Goal: Task Accomplishment & Management: Complete application form

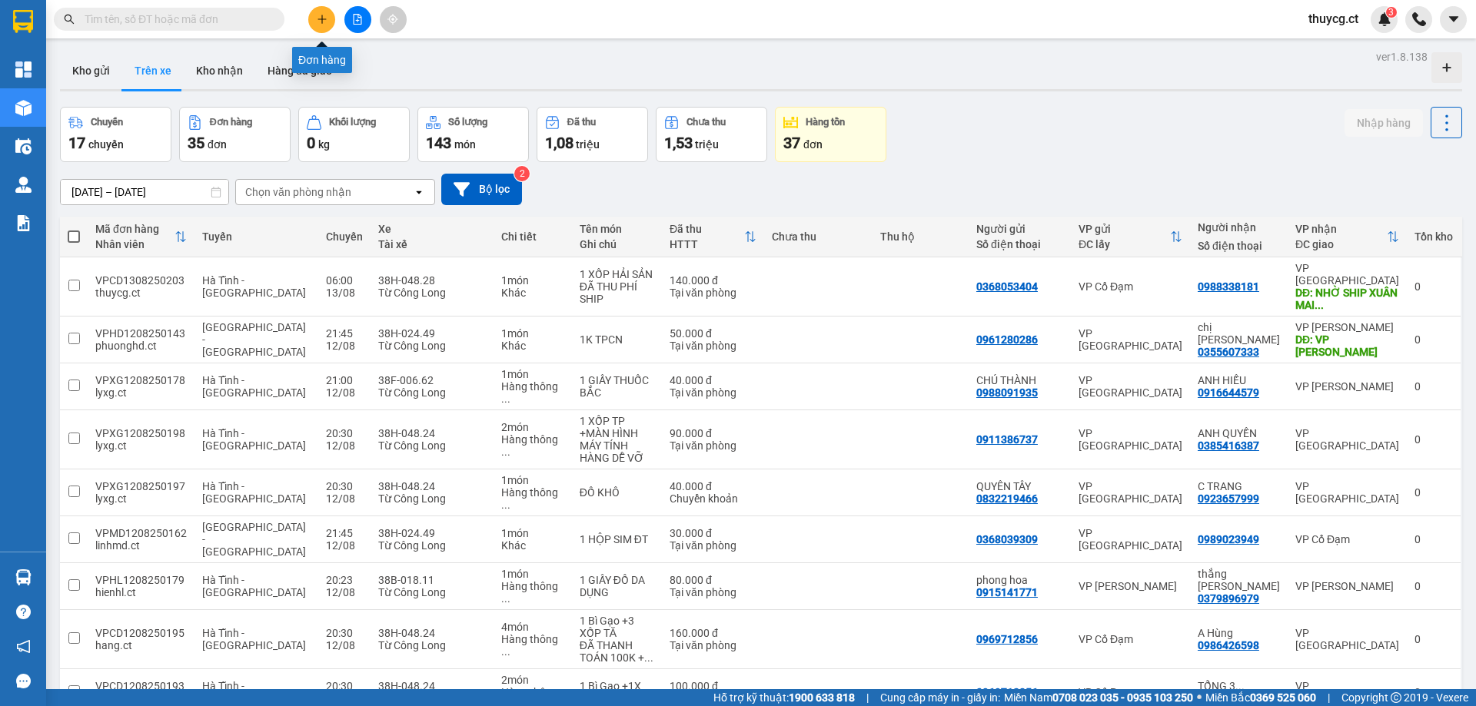
click at [317, 18] on icon "plus" at bounding box center [322, 19] width 11 height 11
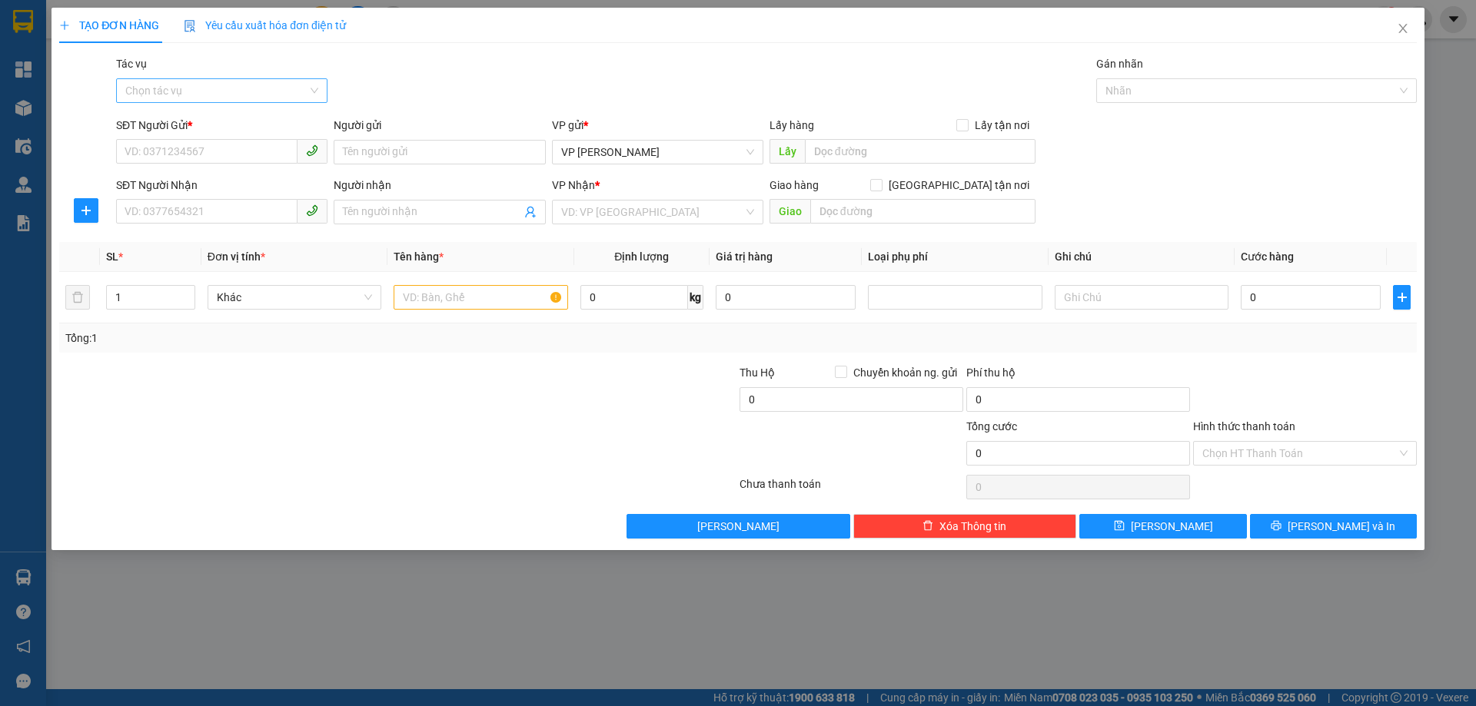
click at [191, 94] on input "Tác vụ" at bounding box center [216, 90] width 182 height 23
click at [164, 122] on div "Nhập hàng lên xe" at bounding box center [221, 121] width 193 height 17
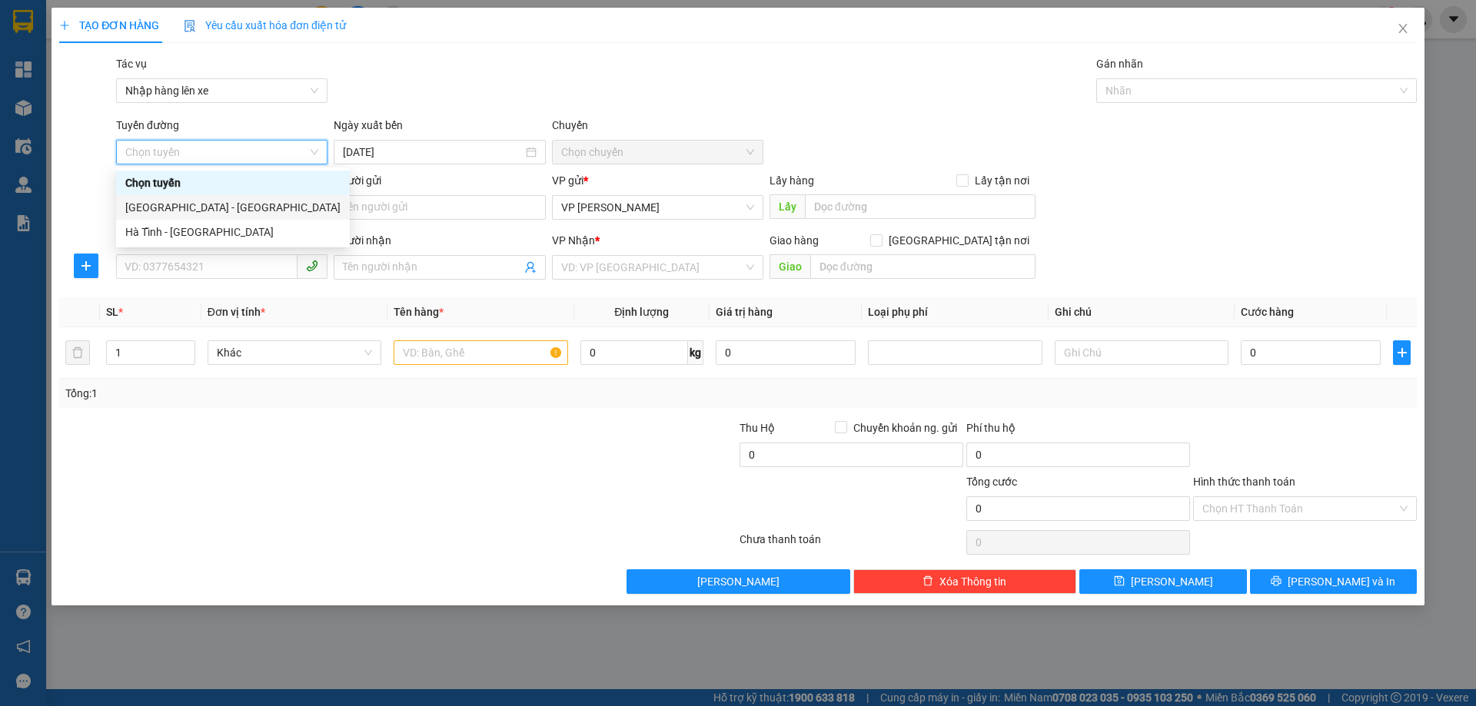
click at [189, 204] on div "[GEOGRAPHIC_DATA] - [GEOGRAPHIC_DATA]" at bounding box center [232, 207] width 215 height 17
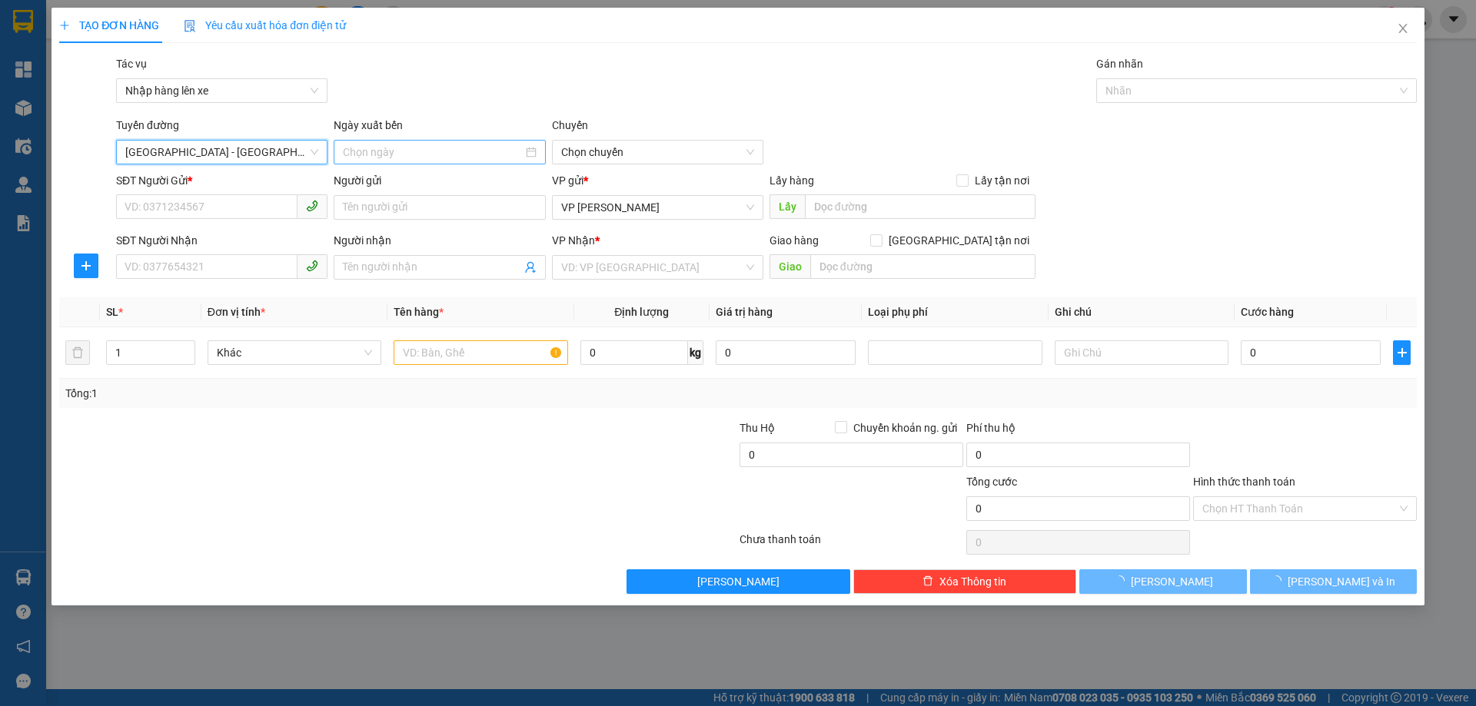
click at [424, 150] on input at bounding box center [432, 152] width 179 height 17
type input "[DATE]"
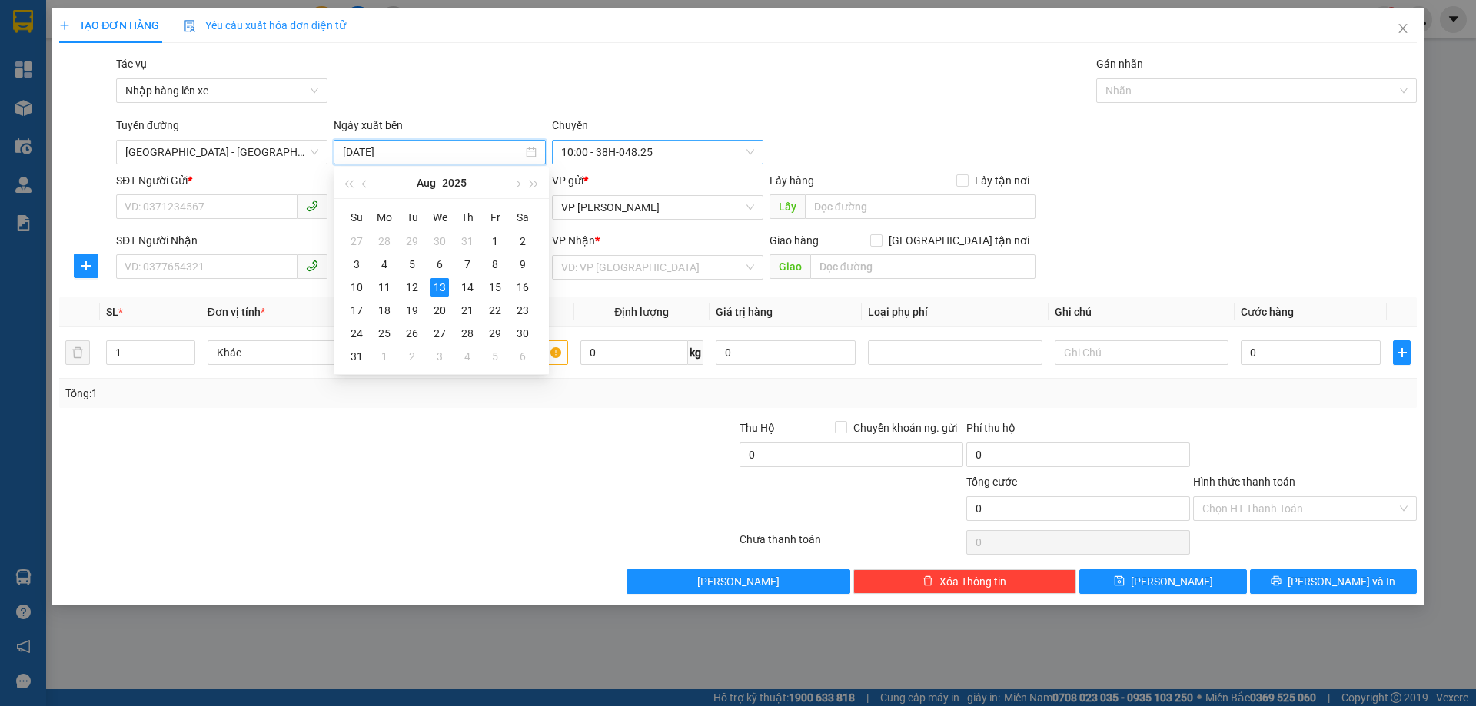
click at [611, 153] on span "10:00 - 38H-048.25" at bounding box center [657, 152] width 193 height 23
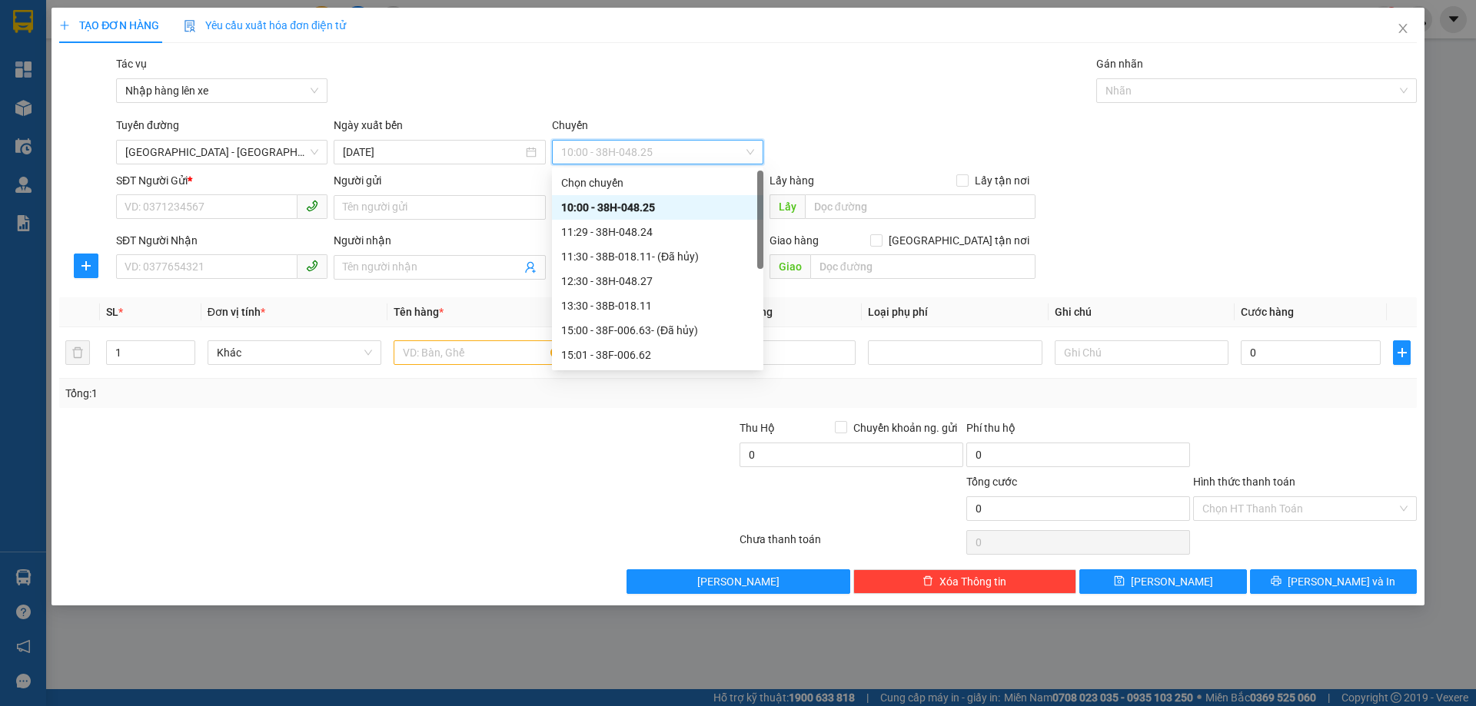
click at [613, 205] on div "10:00 - 38H-048.25" at bounding box center [657, 207] width 193 height 17
click at [237, 205] on input "SĐT Người Gửi *" at bounding box center [206, 206] width 181 height 25
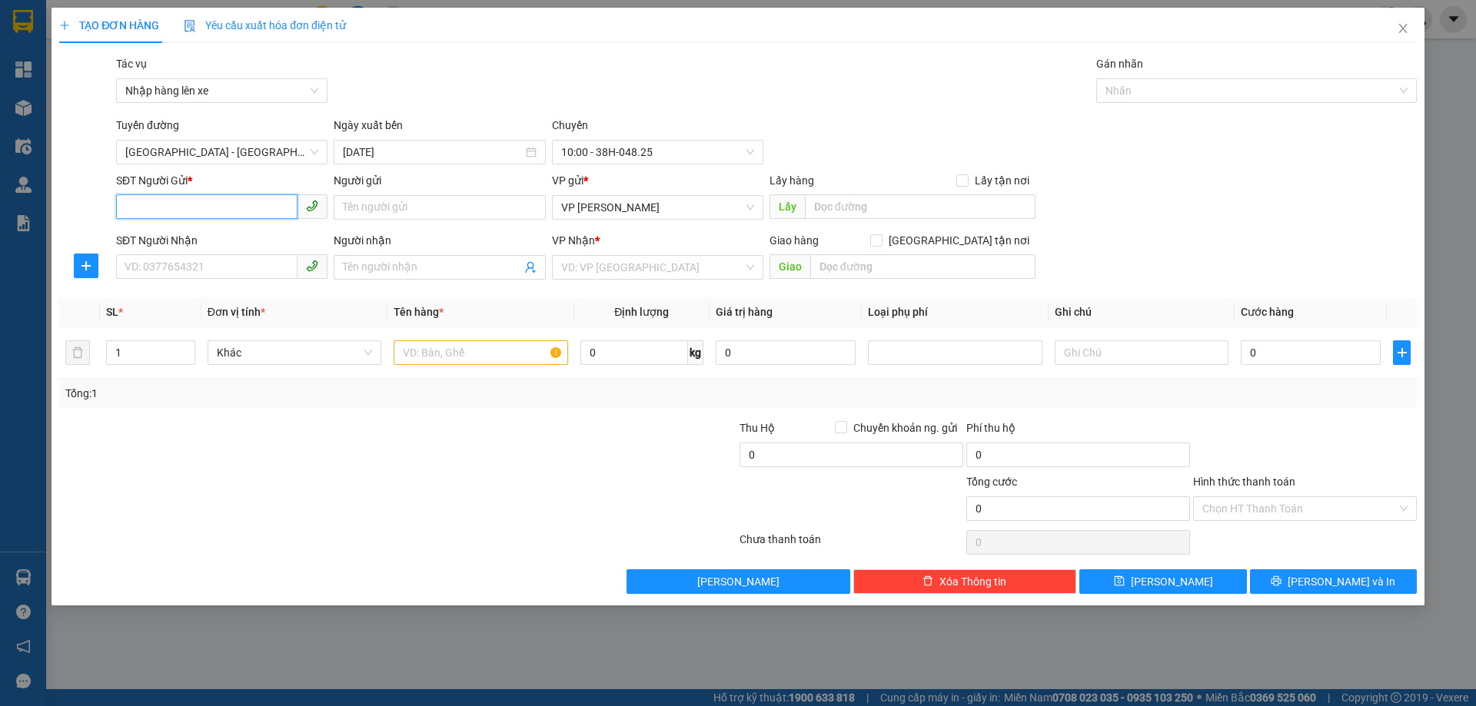
paste input "0946245318"
type input "0946245318"
click at [376, 206] on input "Người gửi" at bounding box center [439, 207] width 211 height 25
click at [610, 209] on span "VP [PERSON_NAME]" at bounding box center [657, 207] width 193 height 23
type input "[PERSON_NAME]"
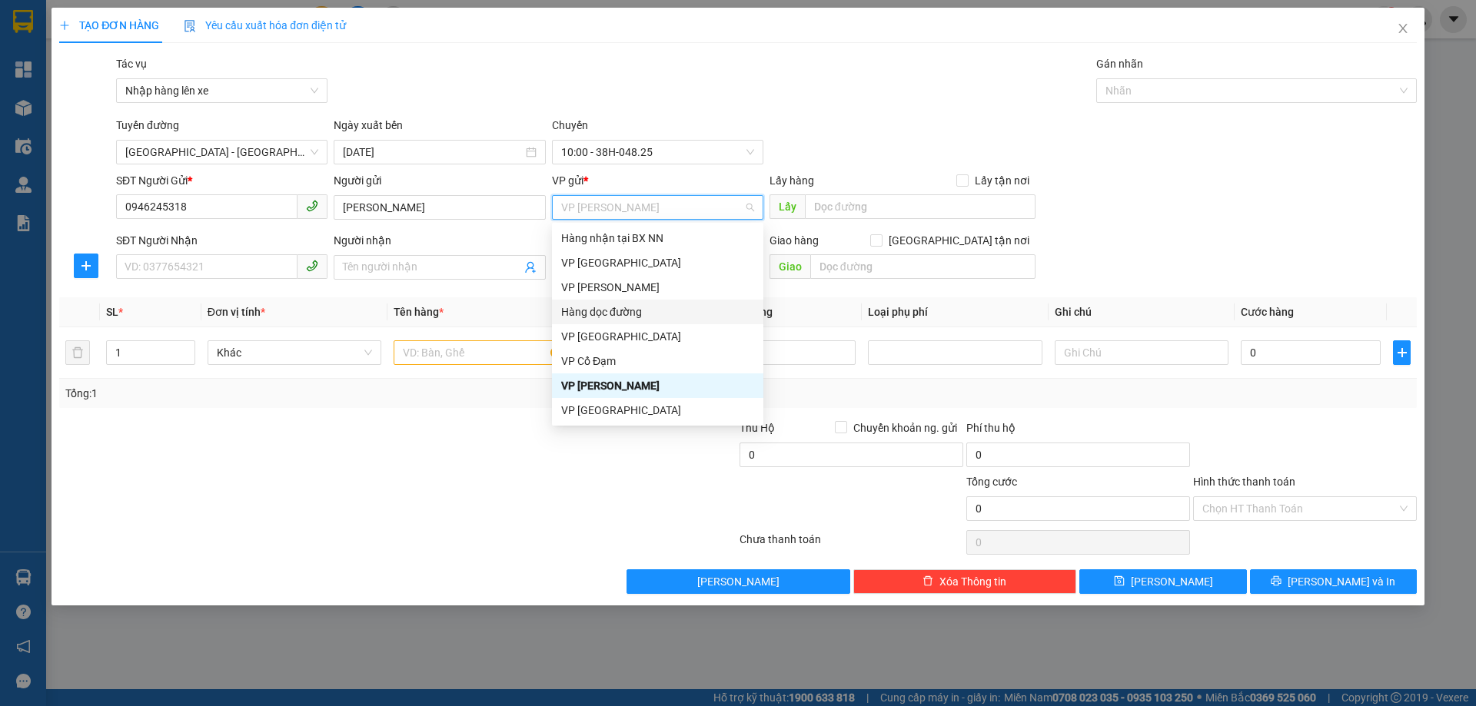
click at [616, 306] on div "Hàng dọc đường" at bounding box center [657, 312] width 193 height 17
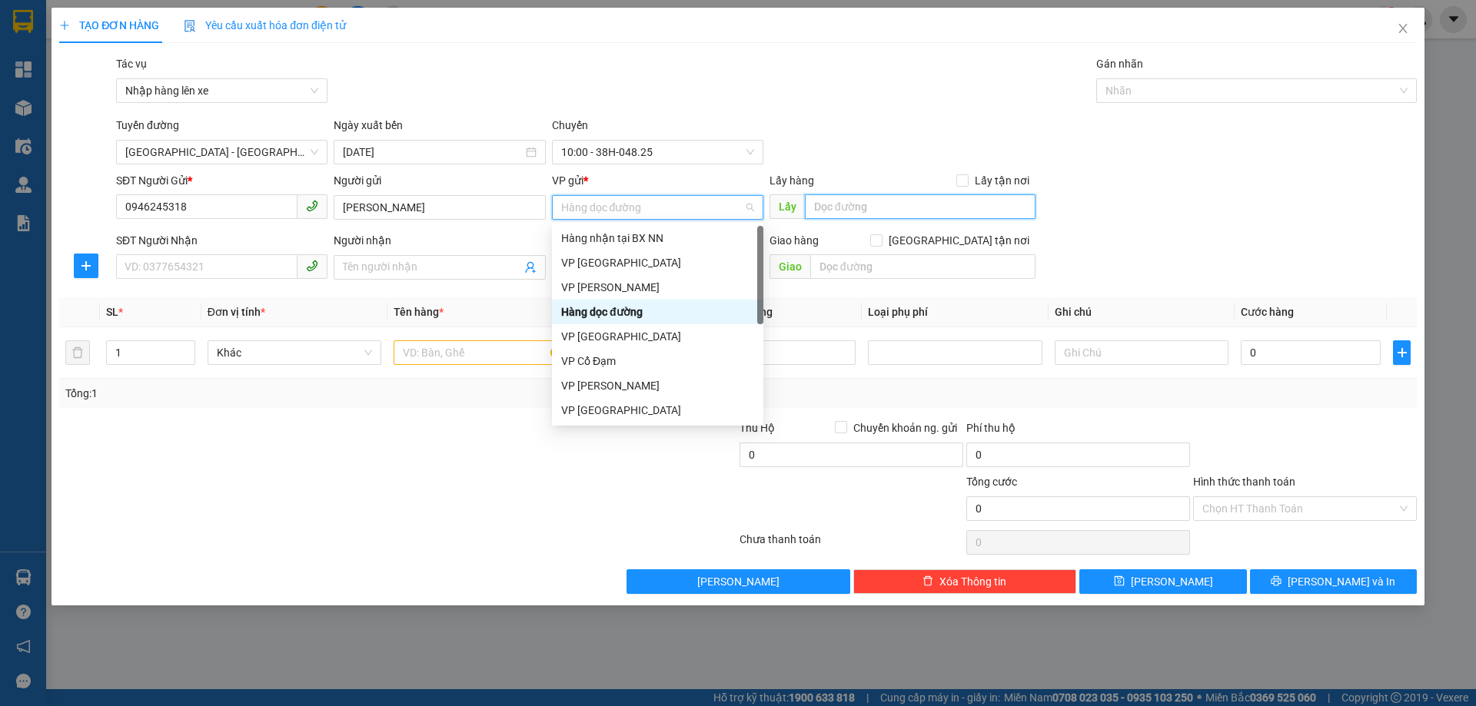
click at [847, 209] on input "text" at bounding box center [920, 206] width 231 height 25
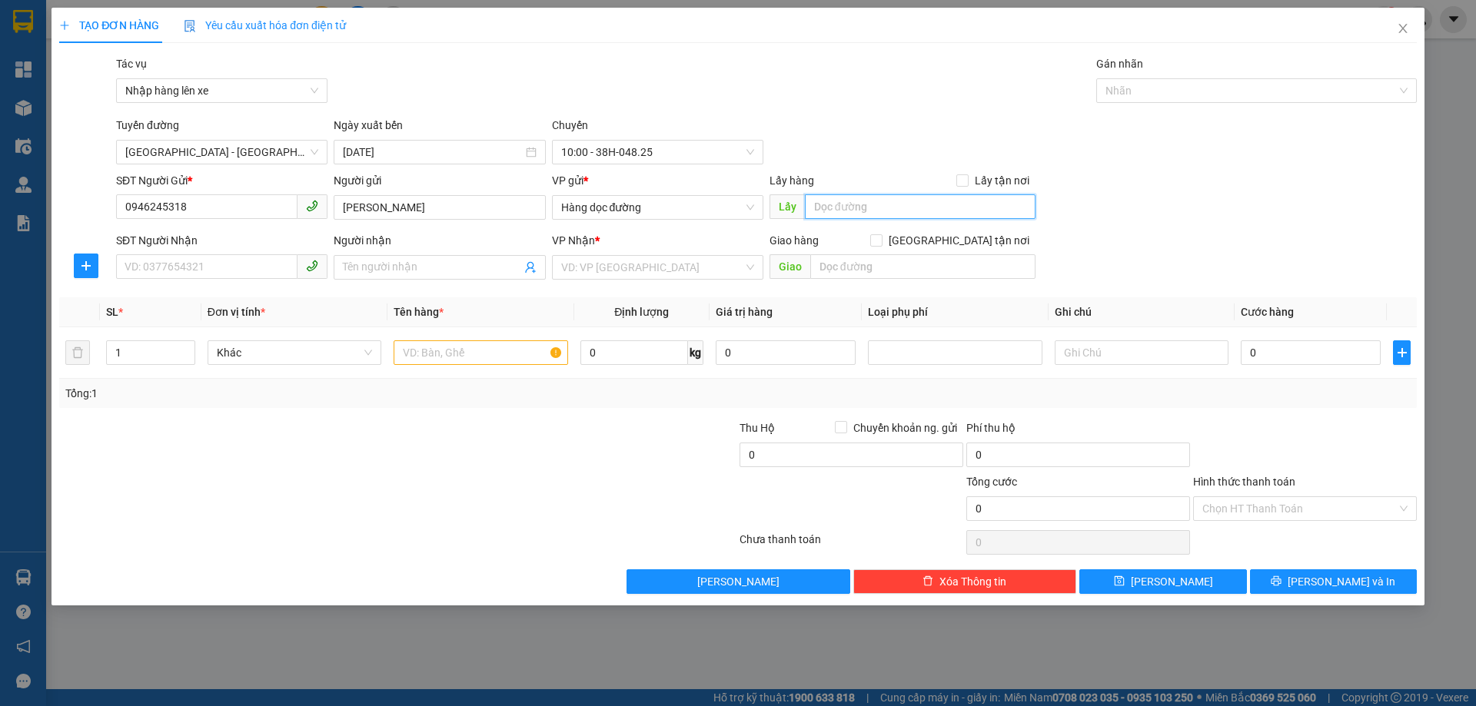
paste input "Bỉm Sơn [GEOGRAPHIC_DATA]"
type input "Bỉm Sơn [GEOGRAPHIC_DATA]"
click at [186, 274] on input "SĐT Người Nhận" at bounding box center [206, 266] width 181 height 25
paste input "0326423077"
type input "0326423077"
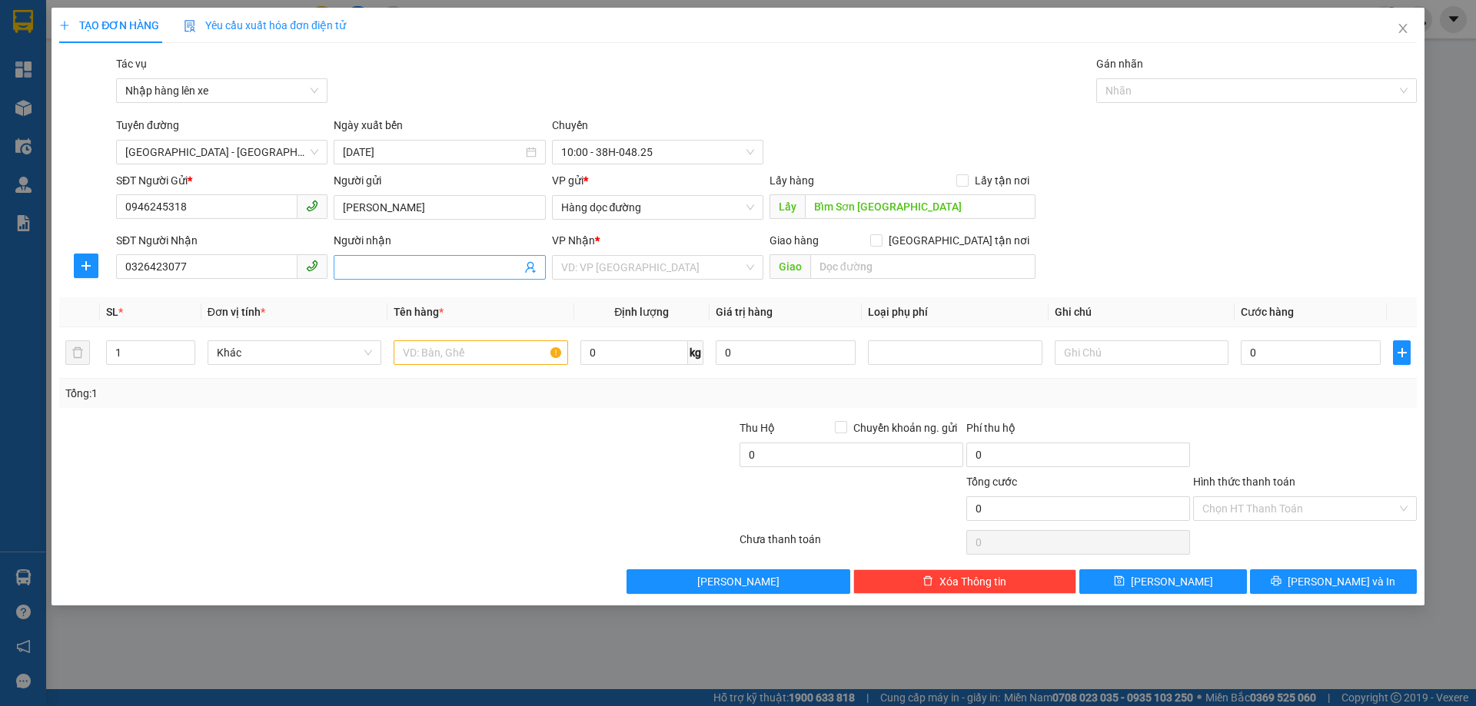
click at [379, 267] on input "Người nhận" at bounding box center [432, 267] width 178 height 17
click at [608, 271] on input "search" at bounding box center [652, 267] width 182 height 23
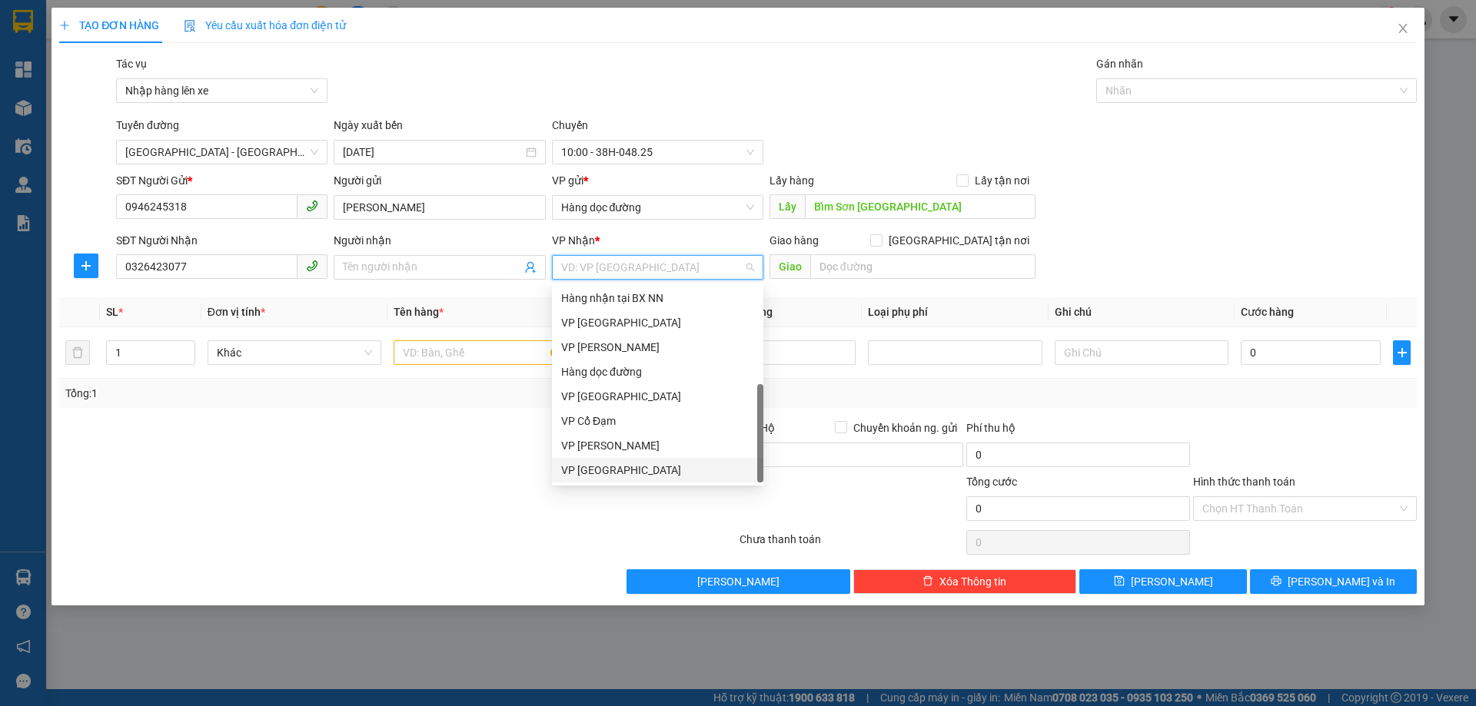
scroll to position [49, 0]
click at [591, 468] on div "VP [GEOGRAPHIC_DATA]" at bounding box center [657, 470] width 193 height 17
click at [424, 359] on input "text" at bounding box center [481, 353] width 174 height 25
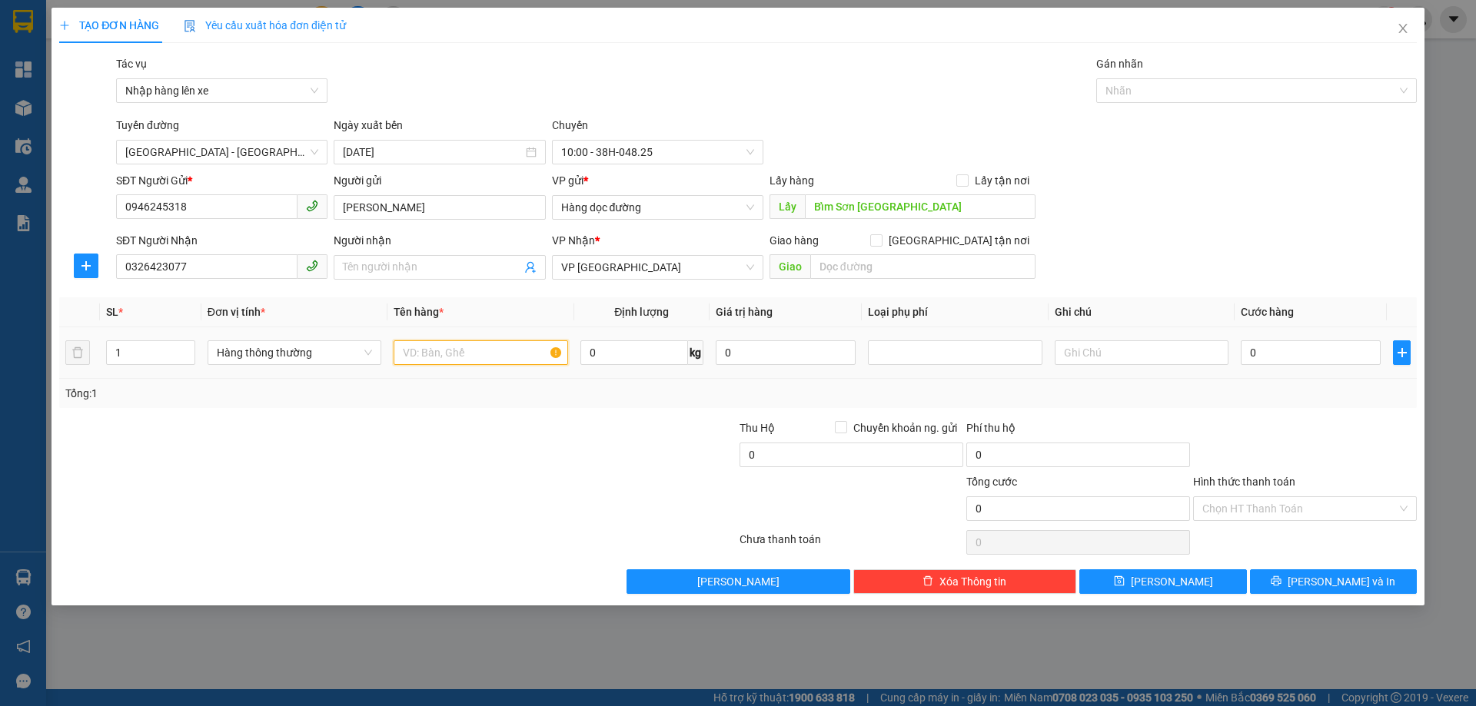
paste input "1 bọc thuốc"
type input "1 bọc thuốc"
click at [1176, 582] on span "[PERSON_NAME]" at bounding box center [1172, 581] width 82 height 17
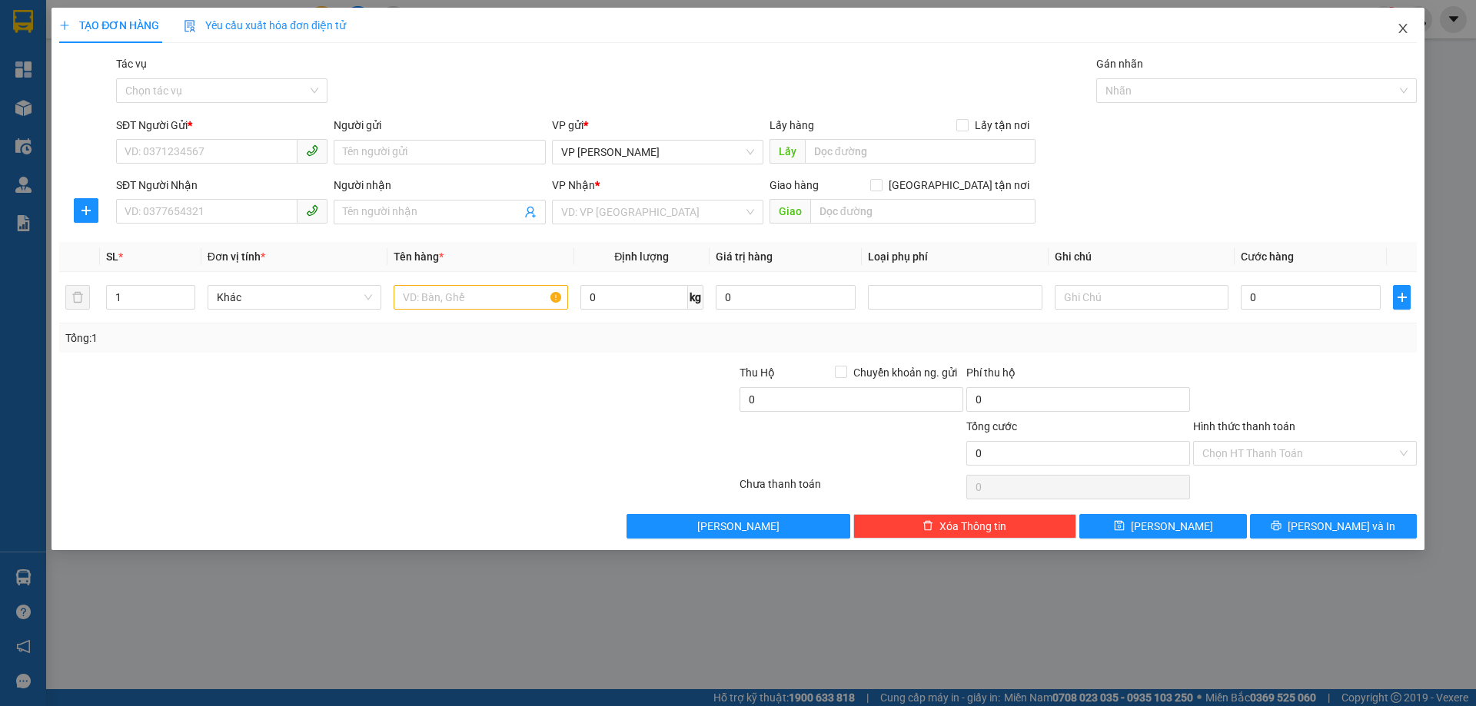
click at [1403, 35] on icon "close" at bounding box center [1403, 28] width 12 height 12
